Goal: Task Accomplishment & Management: Use online tool/utility

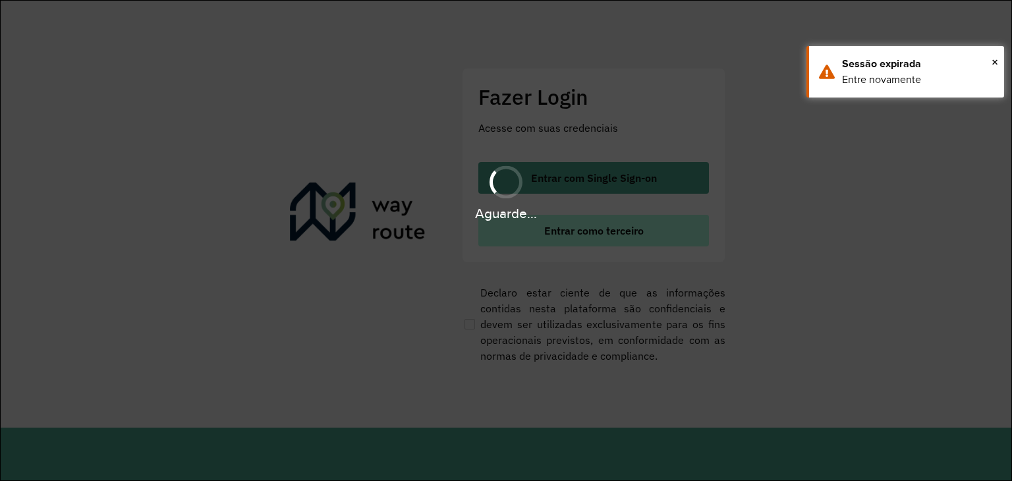
click at [572, 243] on button "Entrar como terceiro" at bounding box center [594, 231] width 231 height 32
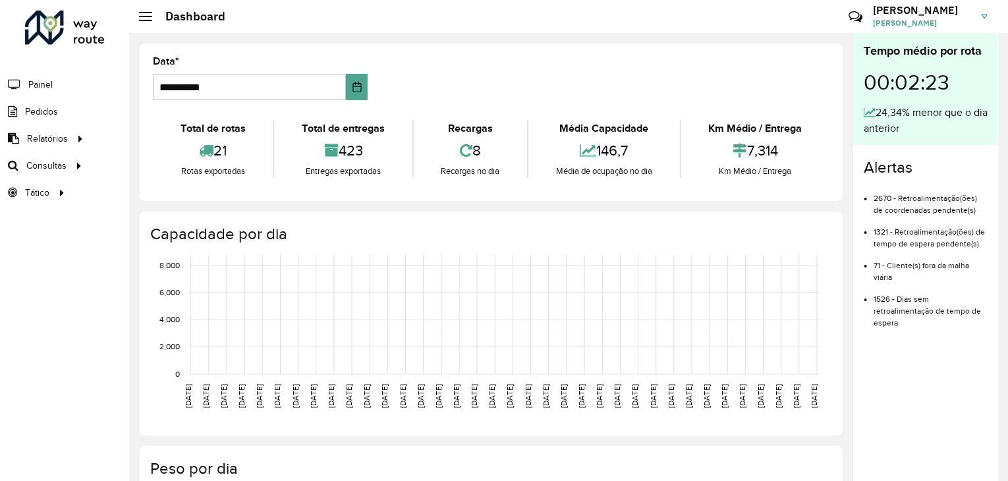
click at [0, 305] on div "Roteirizador AmbevTech Painel Pedidos Relatórios Clientes Clientes fora malha E…" at bounding box center [64, 240] width 129 height 481
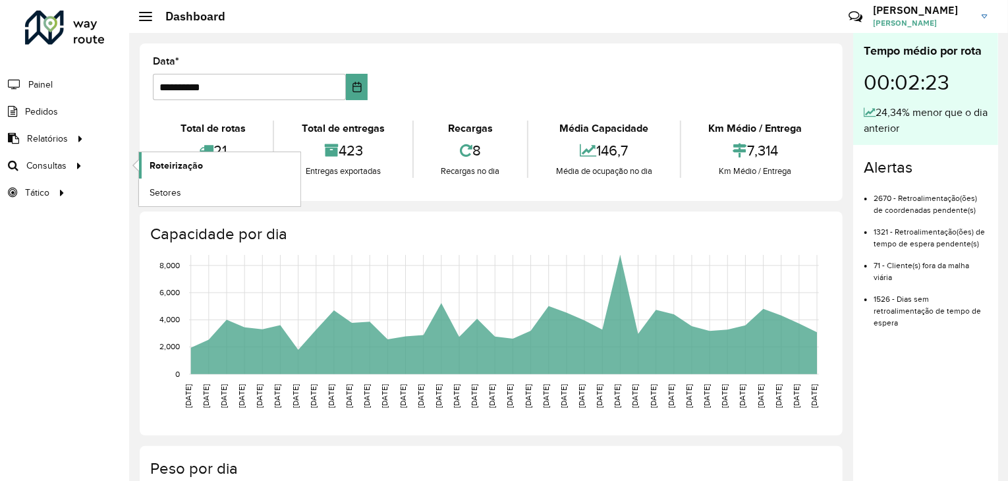
click at [192, 154] on link "Roteirização" at bounding box center [219, 165] width 161 height 26
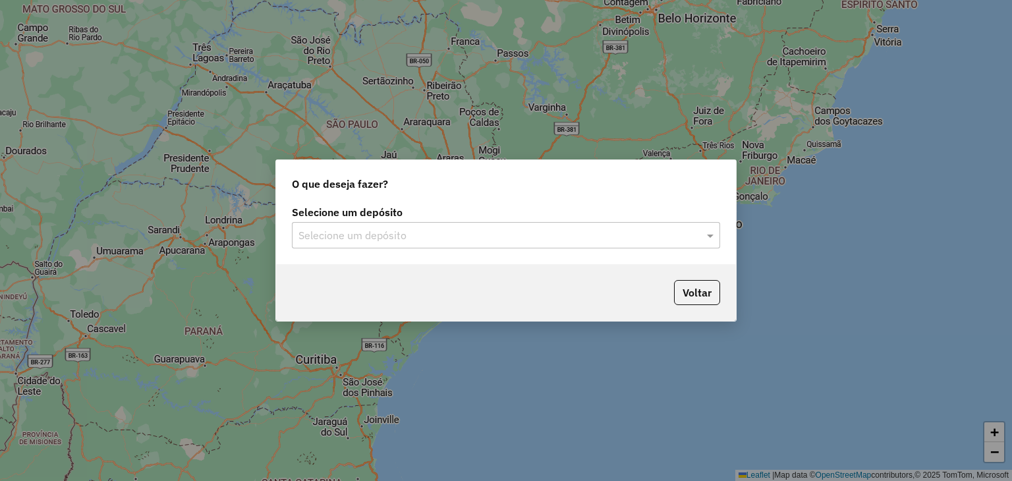
click at [47, 150] on div "O que deseja fazer? Selecione um depósito Selecione um depósito Voltar" at bounding box center [506, 240] width 1012 height 481
click at [442, 223] on div "Selecione um depósito" at bounding box center [506, 235] width 428 height 26
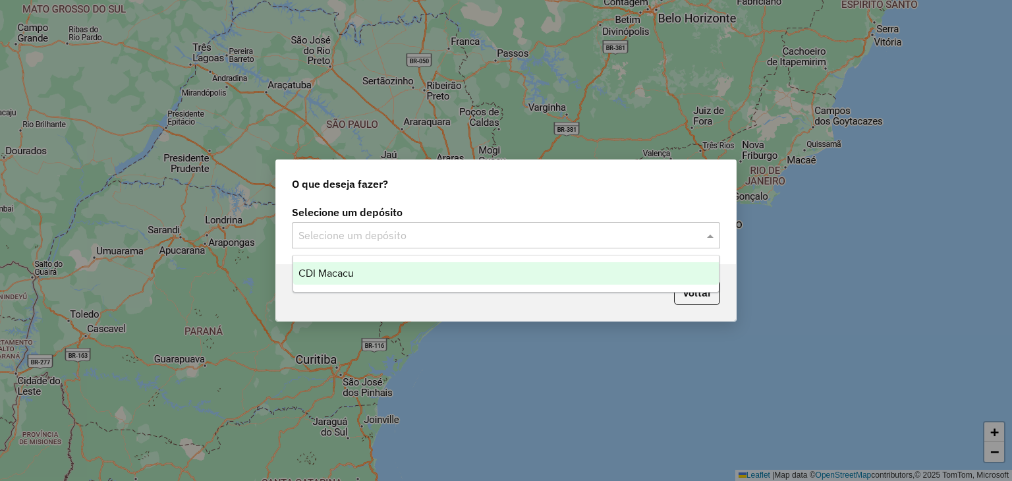
click at [399, 275] on div "CDI Macacu" at bounding box center [506, 273] width 426 height 22
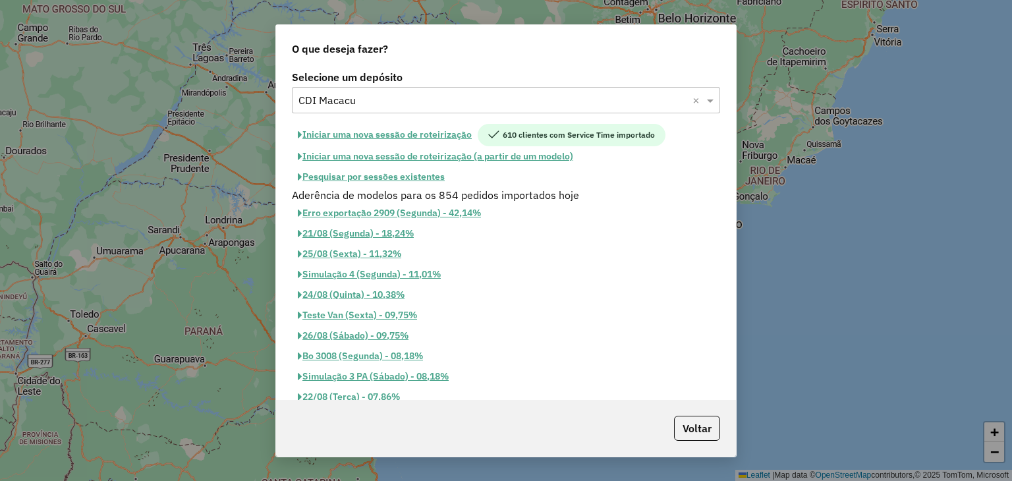
click at [411, 181] on button "Pesquisar por sessões existentes" at bounding box center [371, 177] width 159 height 20
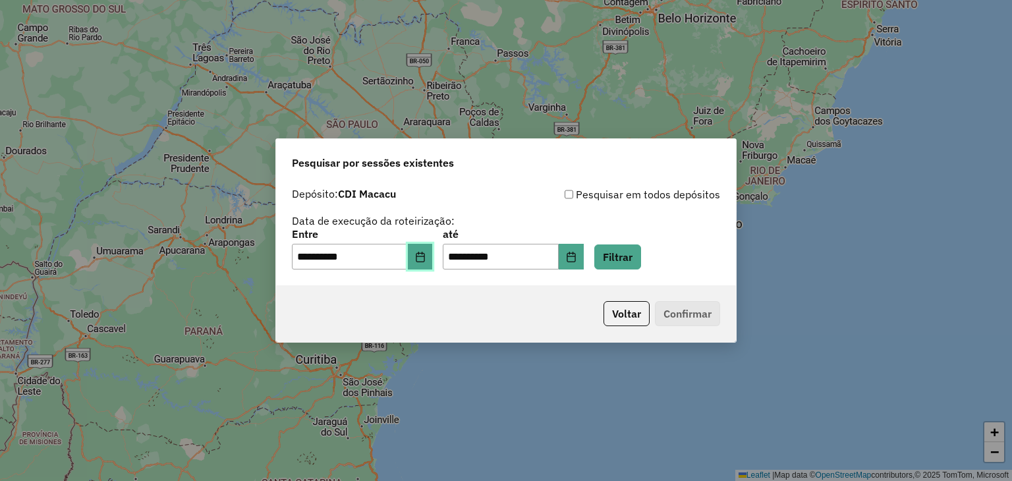
click at [433, 259] on button "Choose Date" at bounding box center [420, 257] width 25 height 26
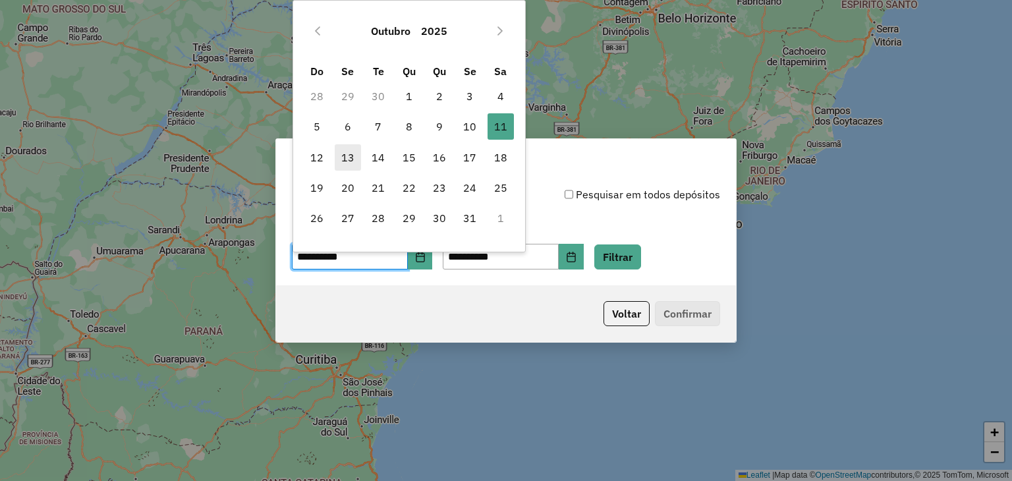
click at [337, 163] on span "13" at bounding box center [348, 157] width 26 height 26
type input "**********"
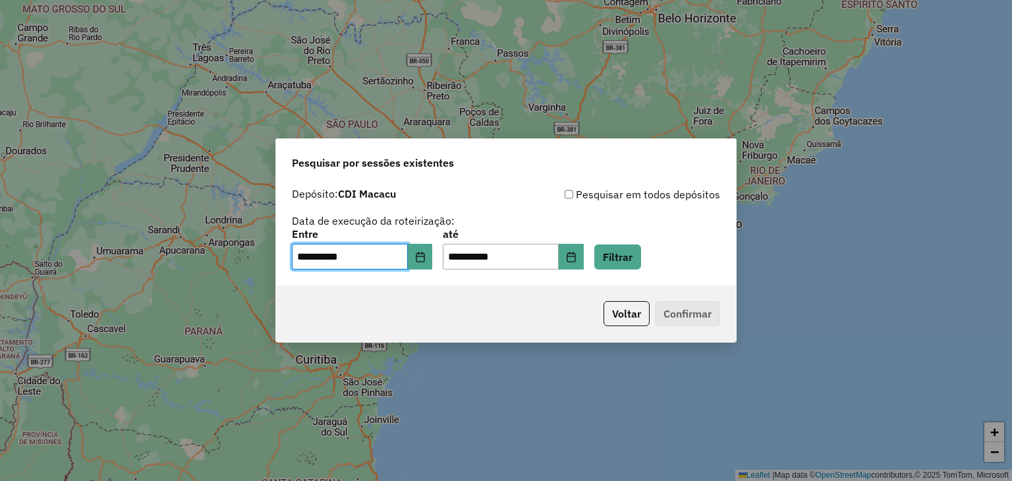
click at [633, 272] on div "**********" at bounding box center [506, 233] width 460 height 105
click at [630, 266] on button "Filtrar" at bounding box center [618, 257] width 47 height 25
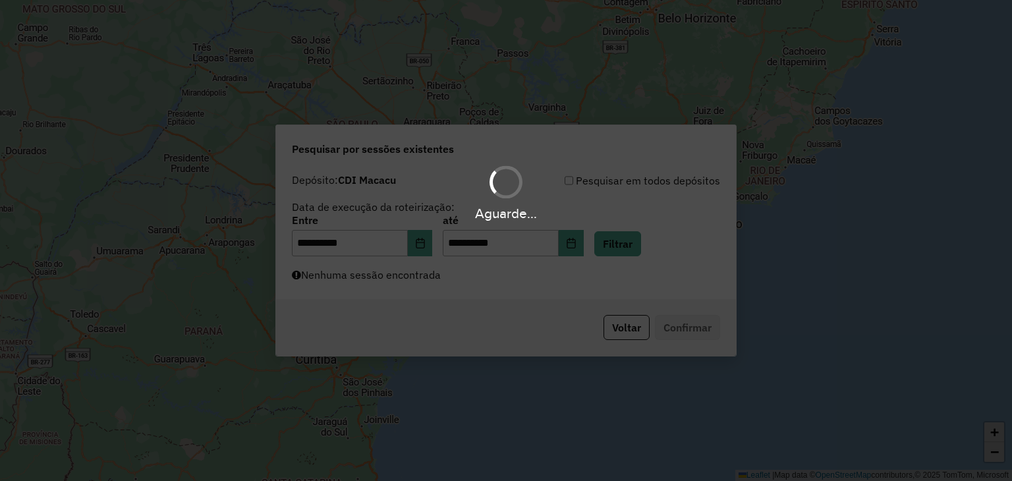
click at [563, 279] on div "Aguarde..." at bounding box center [506, 240] width 1012 height 481
click at [546, 281] on div "Aguarde..." at bounding box center [506, 240] width 1012 height 481
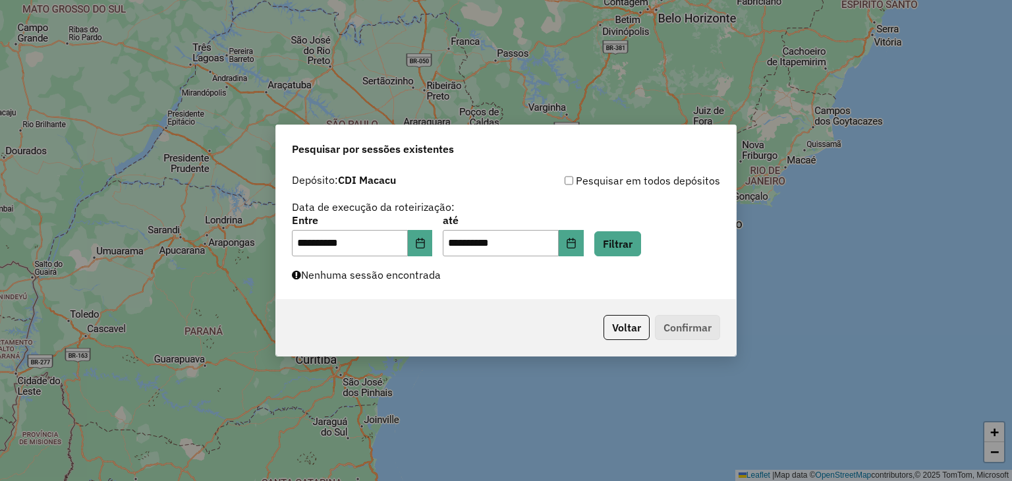
click at [522, 285] on div "**********" at bounding box center [506, 233] width 460 height 132
click at [635, 233] on button "Filtrar" at bounding box center [618, 243] width 47 height 25
